Goal: Transaction & Acquisition: Obtain resource

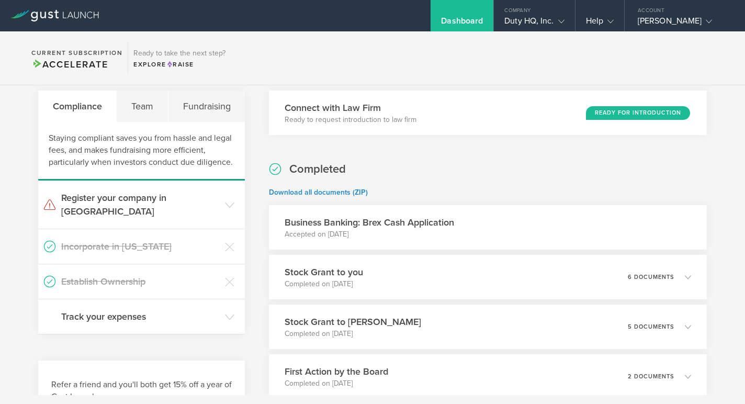
scroll to position [198, 0]
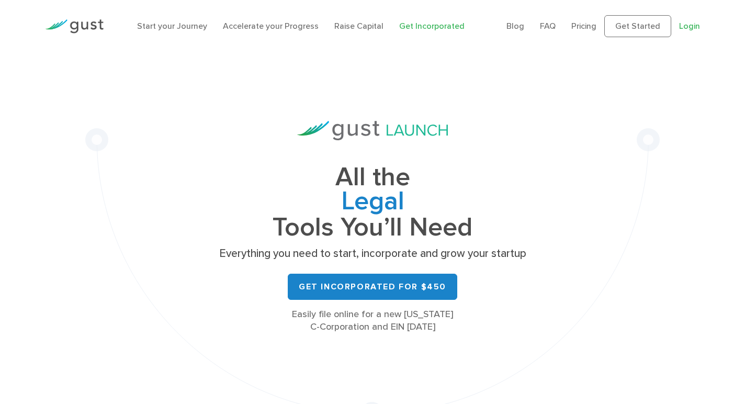
click at [694, 27] on link "Login" at bounding box center [689, 26] width 21 height 10
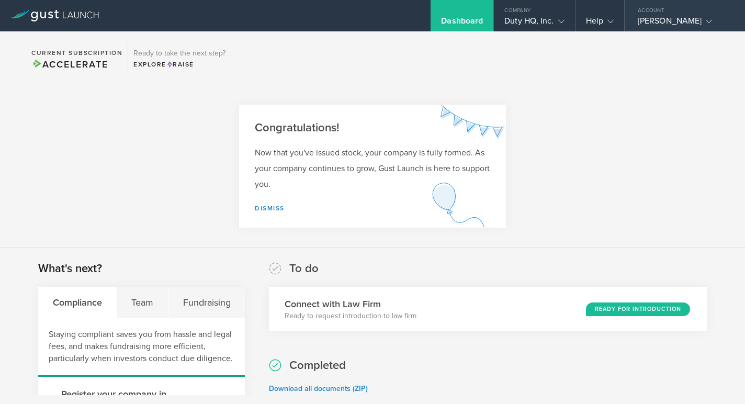
click at [700, 12] on div "Account" at bounding box center [685, 8] width 120 height 16
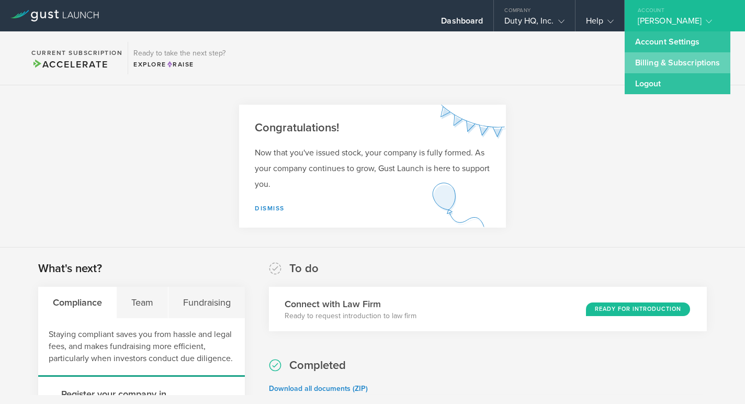
click at [665, 62] on link "Billing & Subscriptions" at bounding box center [678, 62] width 106 height 21
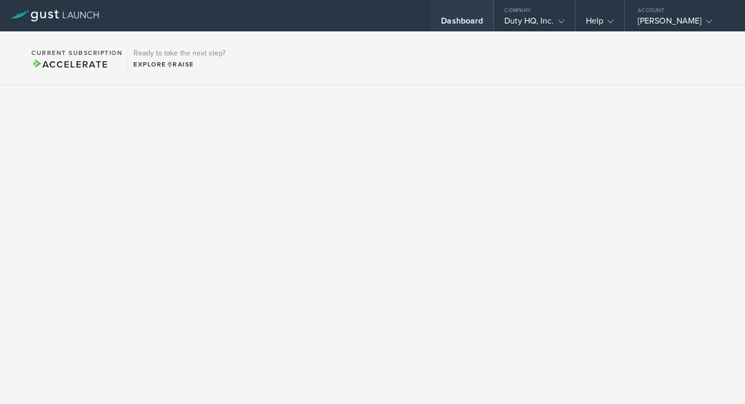
click at [459, 24] on div "Dashboard" at bounding box center [462, 24] width 42 height 16
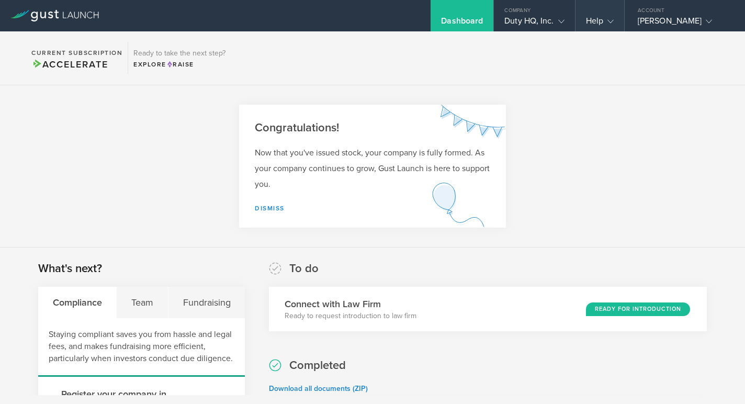
click at [608, 20] on polyline at bounding box center [611, 21] width 6 height 3
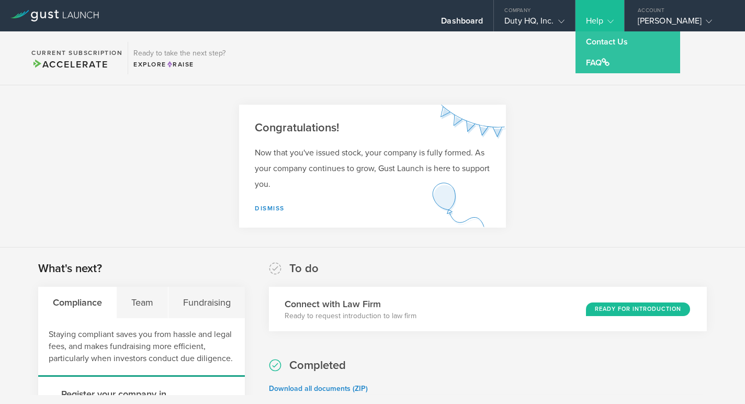
click at [608, 20] on polyline at bounding box center [611, 21] width 6 height 3
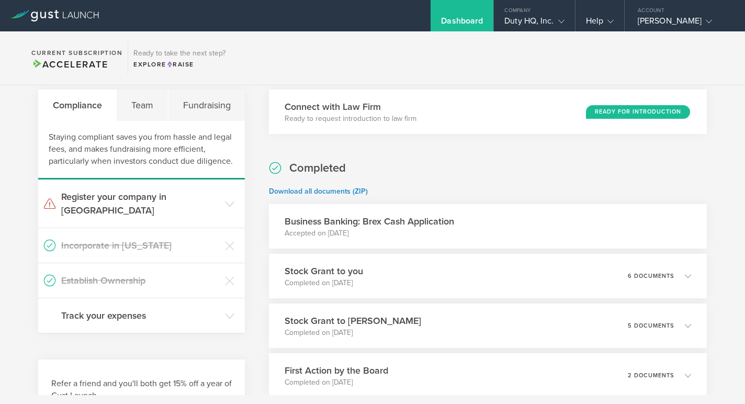
scroll to position [291, 0]
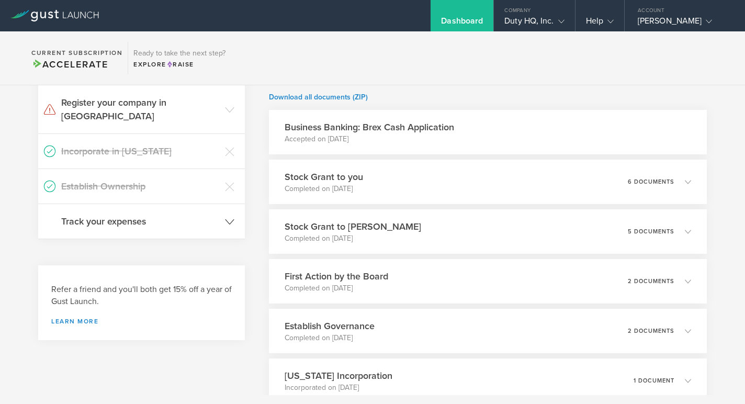
click at [180, 214] on h3 "Track your expenses" at bounding box center [140, 221] width 158 height 14
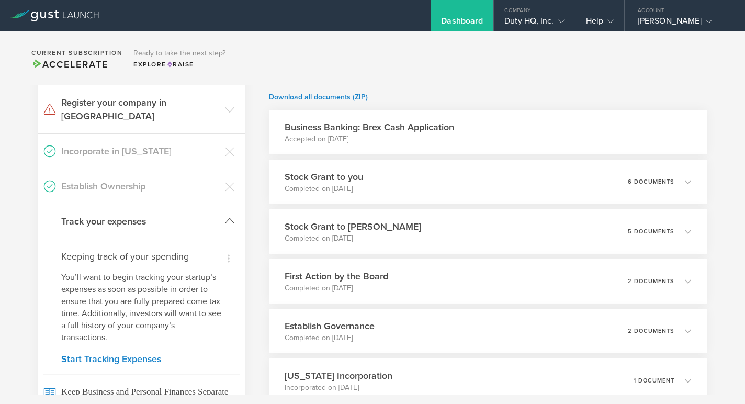
click at [180, 214] on h3 "Track your expenses" at bounding box center [140, 221] width 158 height 14
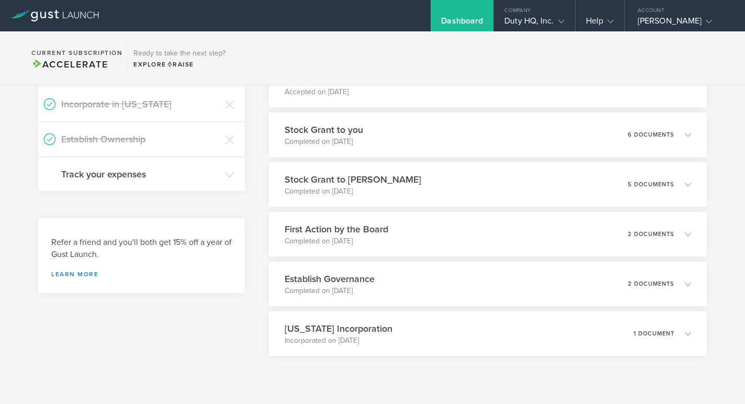
scroll to position [0, 0]
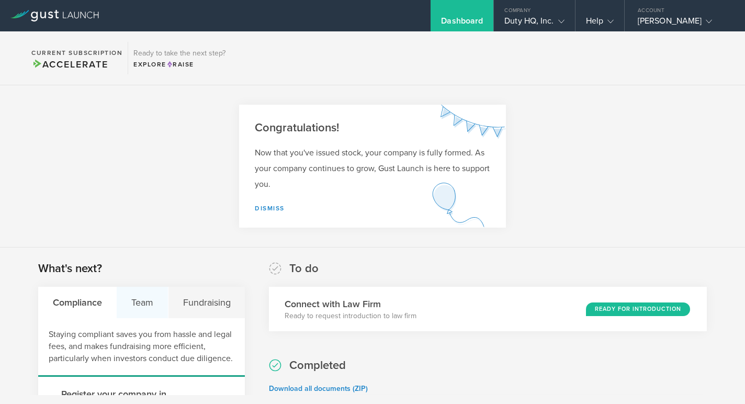
click at [142, 300] on div "Team" at bounding box center [142, 302] width 51 height 31
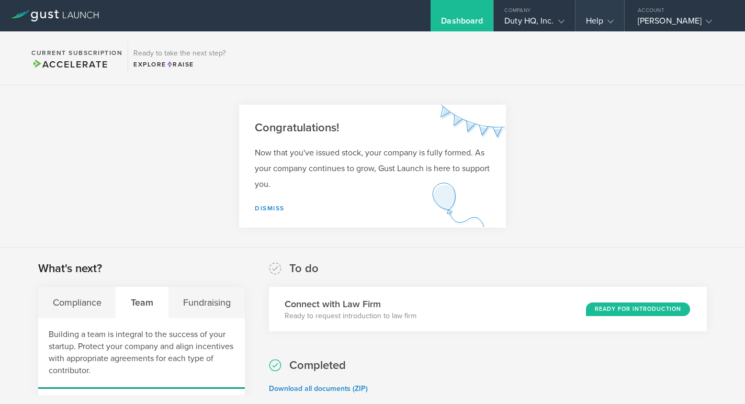
click at [586, 19] on div "Help" at bounding box center [600, 24] width 28 height 16
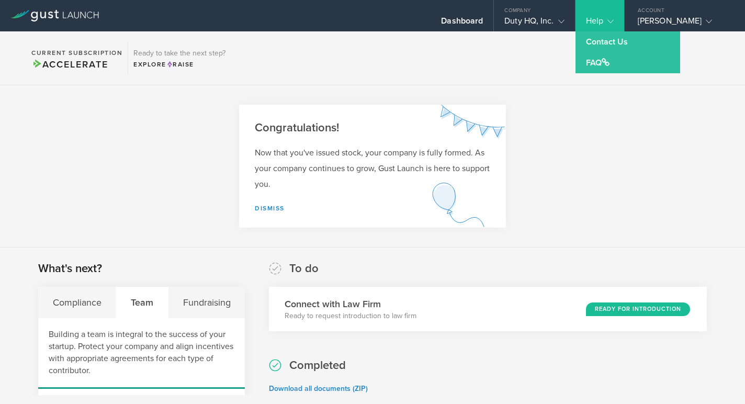
click at [661, 200] on section "Congratulations! Now that you've issued stock, your company is fully formed. As…" at bounding box center [372, 166] width 745 height 162
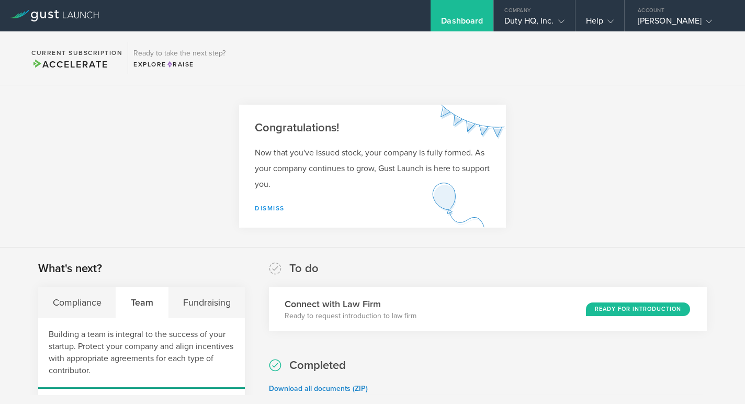
click at [261, 209] on link "Dismiss" at bounding box center [270, 208] width 30 height 7
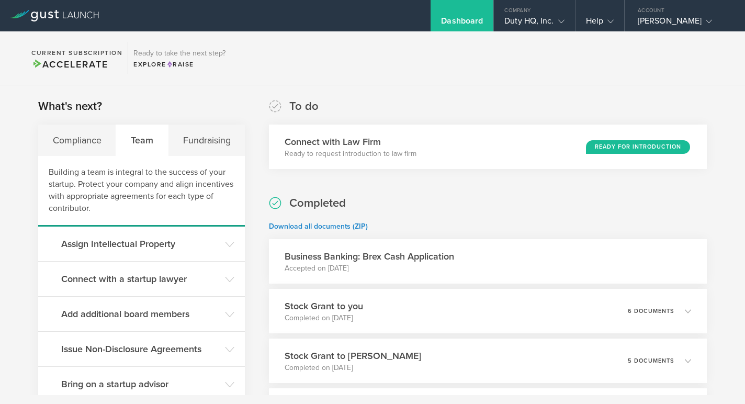
click at [455, 19] on div "Dashboard" at bounding box center [462, 24] width 42 height 16
click at [453, 35] on section "Current Subscription Accelerate Ready to take the next step? Explore Raise" at bounding box center [372, 58] width 745 height 54
click at [455, 19] on div "Dashboard" at bounding box center [462, 24] width 42 height 16
click at [536, 24] on div "Duty HQ, Inc." at bounding box center [534, 24] width 60 height 16
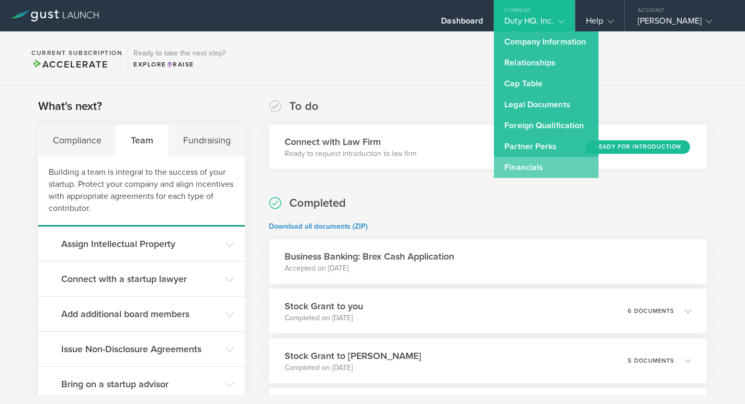
click at [509, 172] on link "Financials" at bounding box center [546, 167] width 105 height 21
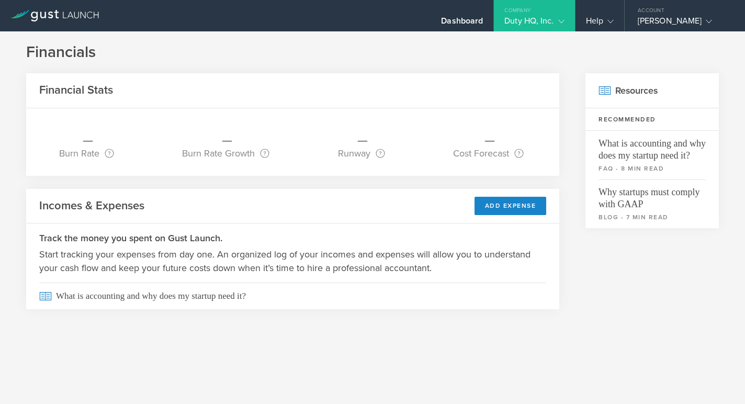
click at [533, 19] on div "Duty HQ, Inc." at bounding box center [534, 24] width 60 height 16
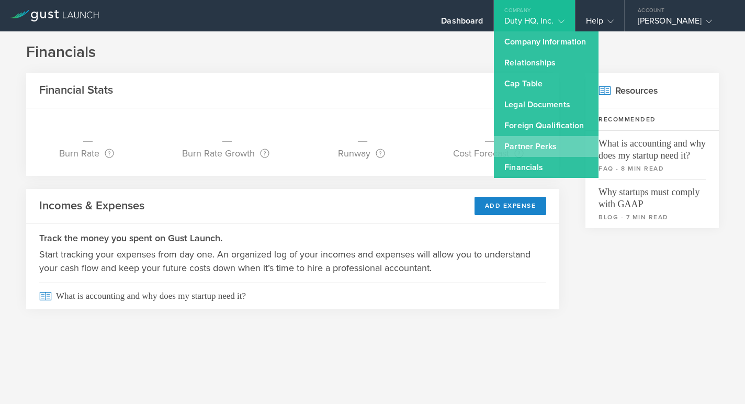
click at [525, 146] on link "Partner Perks" at bounding box center [546, 146] width 105 height 21
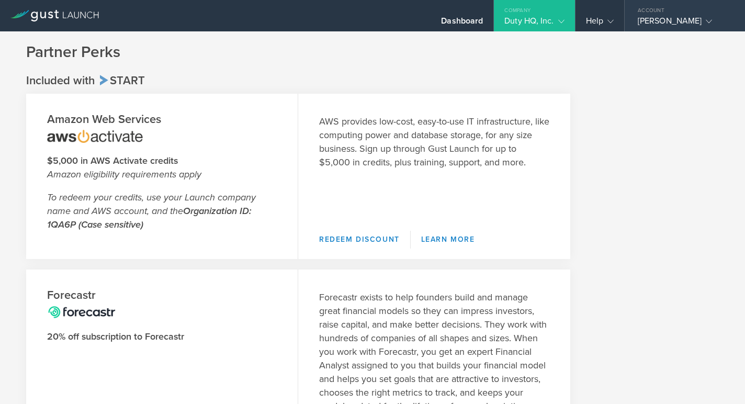
click at [713, 24] on div "[PERSON_NAME]" at bounding box center [682, 24] width 89 height 16
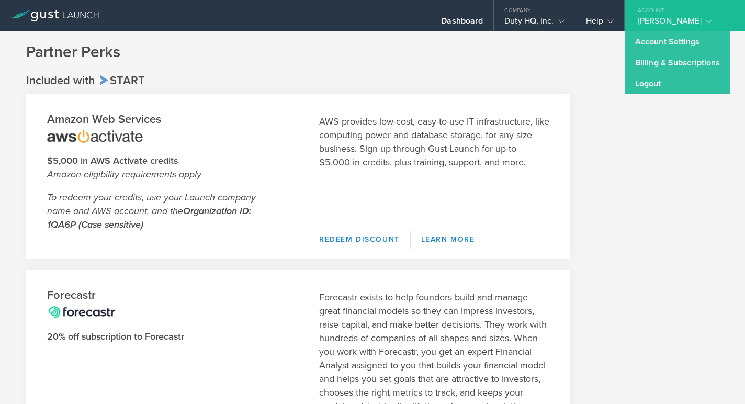
click at [713, 16] on div "[PERSON_NAME]" at bounding box center [682, 24] width 89 height 16
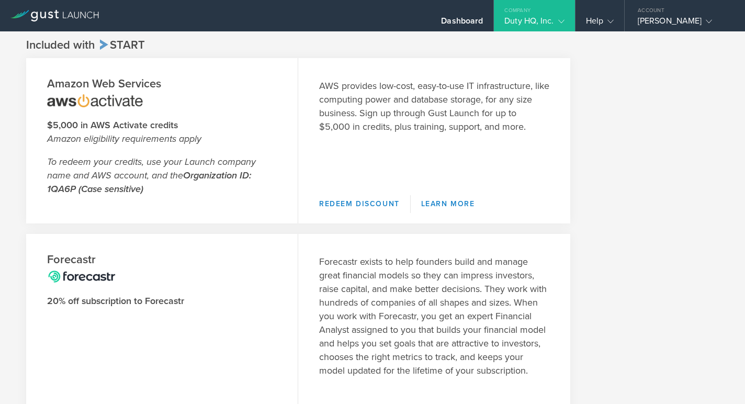
scroll to position [75, 0]
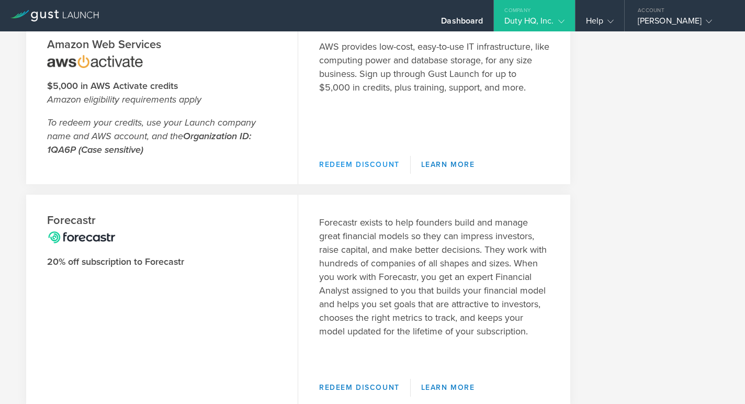
click at [361, 161] on link "Redeem Discount" at bounding box center [365, 165] width 92 height 18
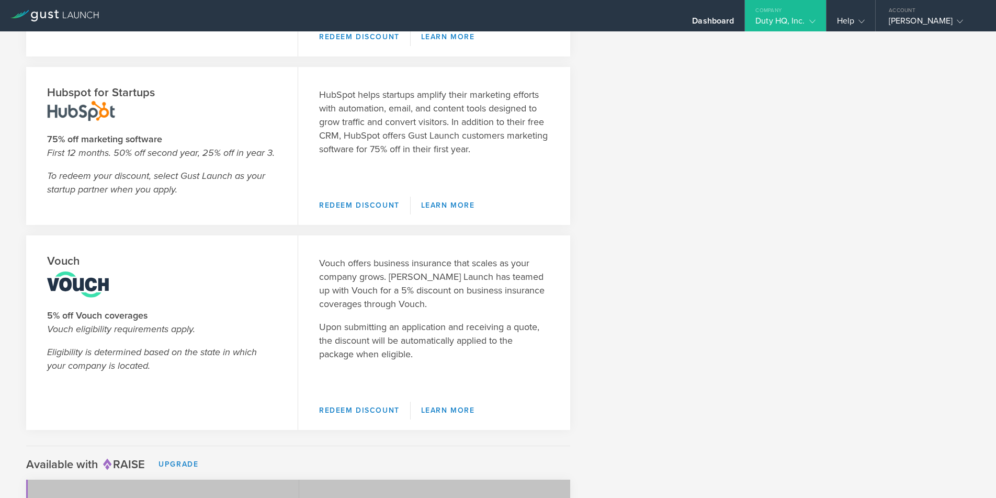
scroll to position [1504, 0]
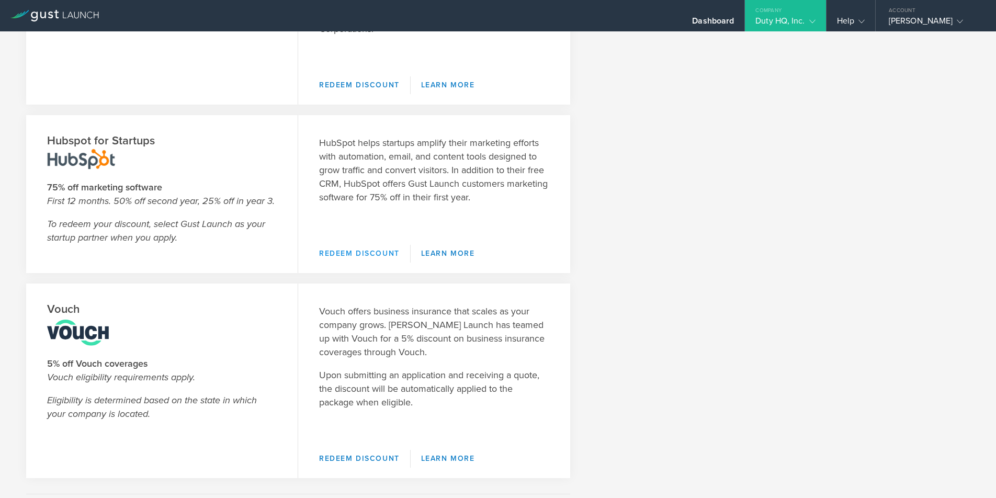
click at [348, 246] on link "Redeem Discount" at bounding box center [365, 254] width 92 height 18
click at [698, 19] on div "Dashboard" at bounding box center [713, 24] width 42 height 16
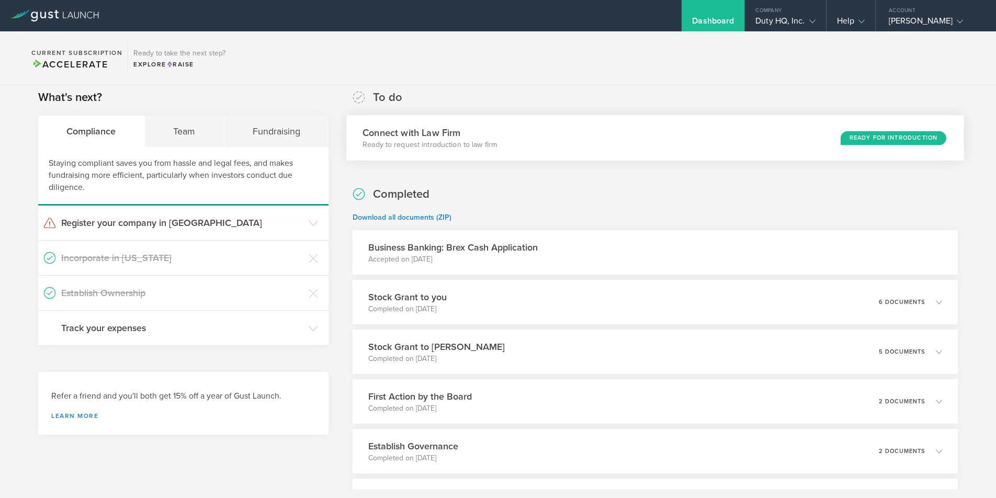
scroll to position [15, 0]
